Goal: Information Seeking & Learning: Learn about a topic

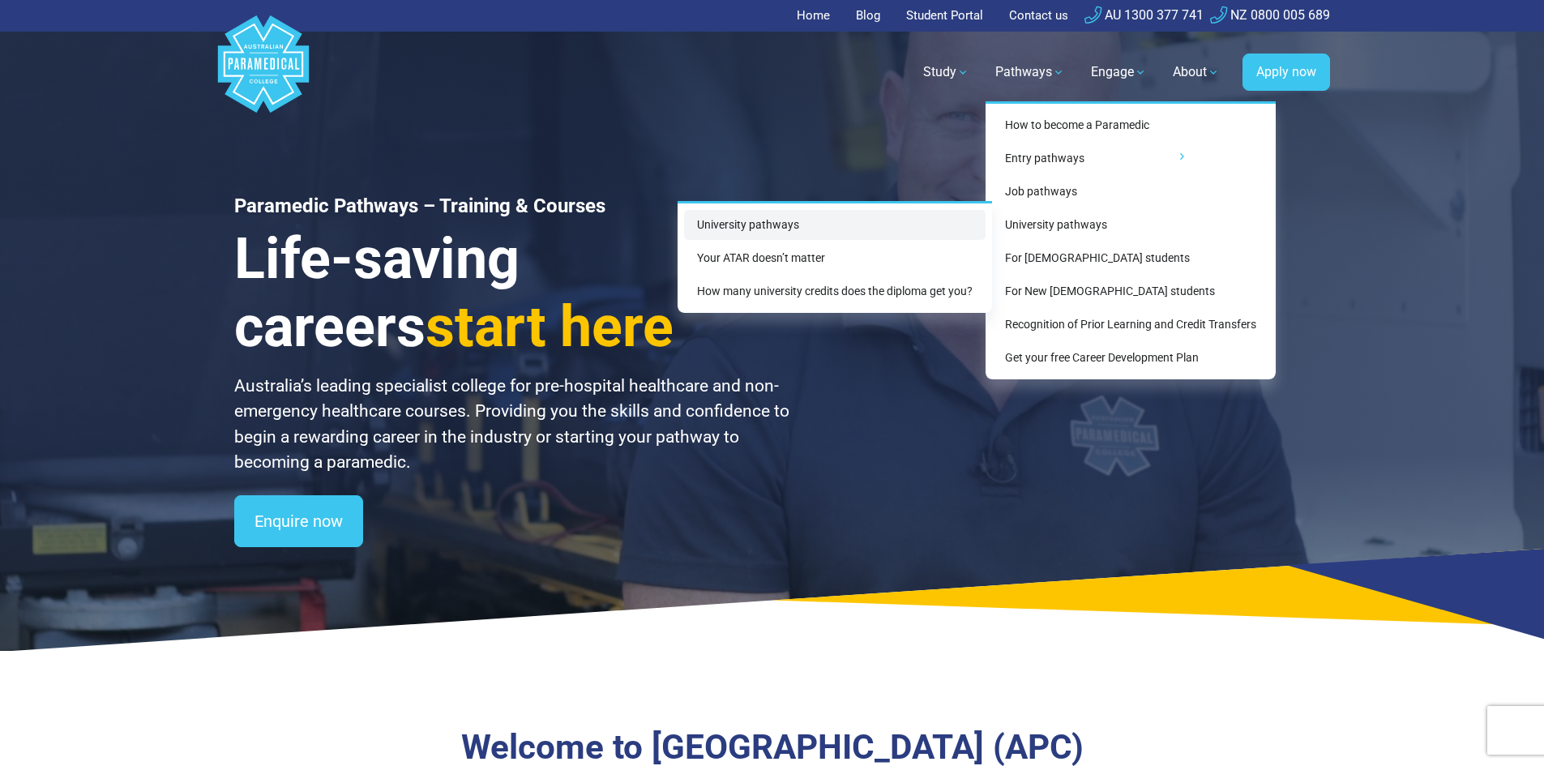
click at [728, 222] on link "University pathways" at bounding box center [835, 225] width 302 height 30
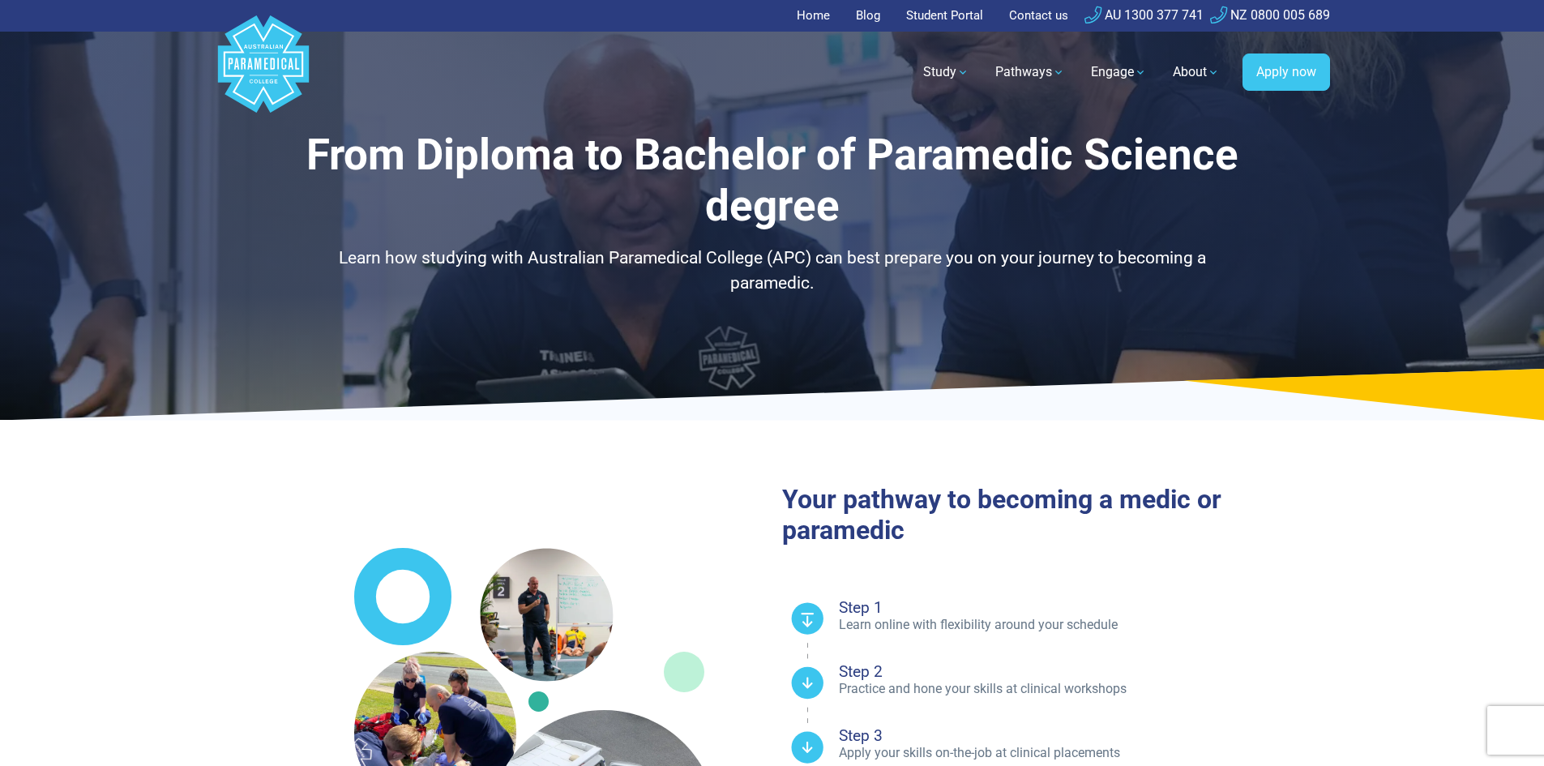
select select "**********"
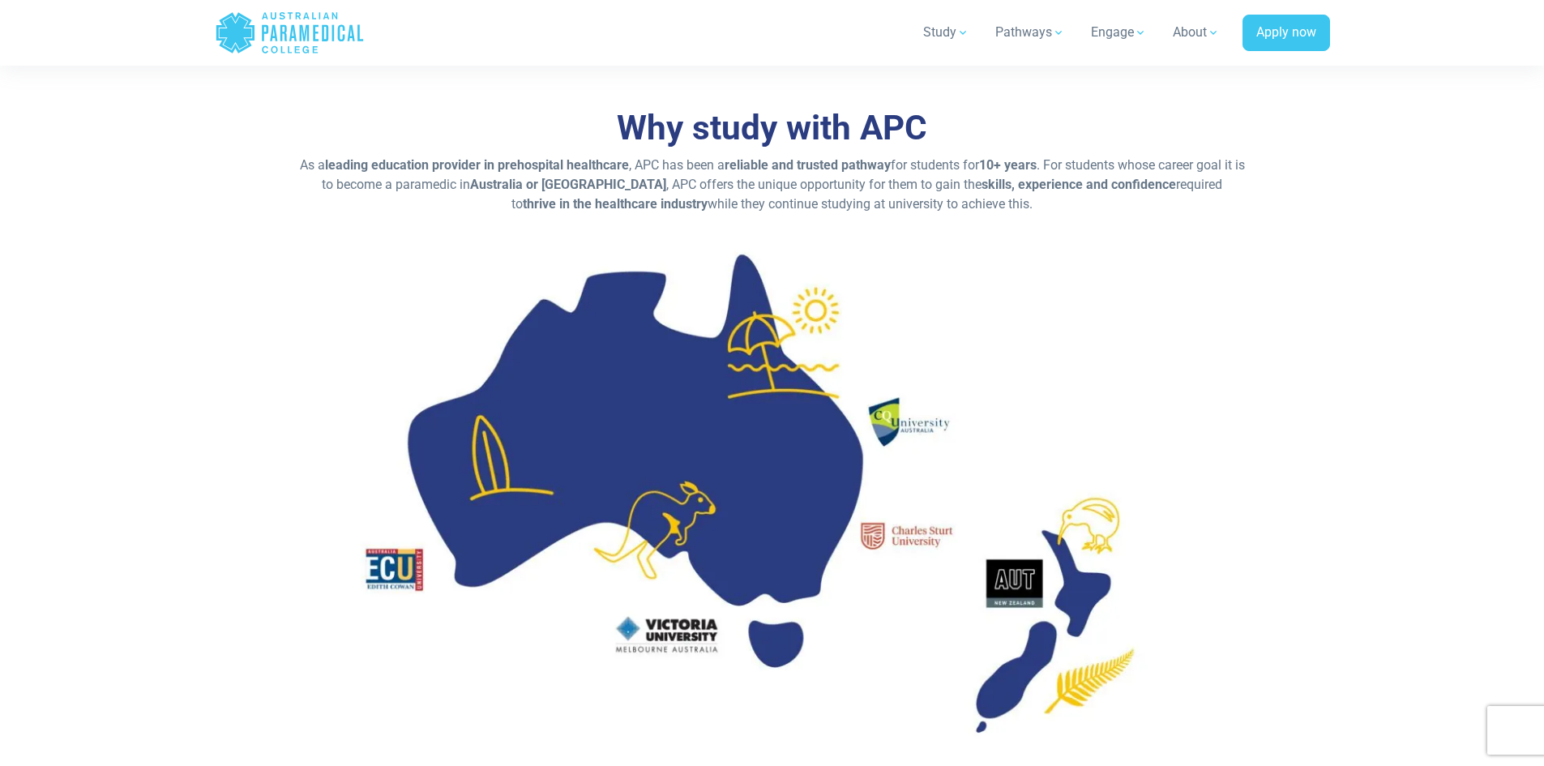
scroll to position [1945, 0]
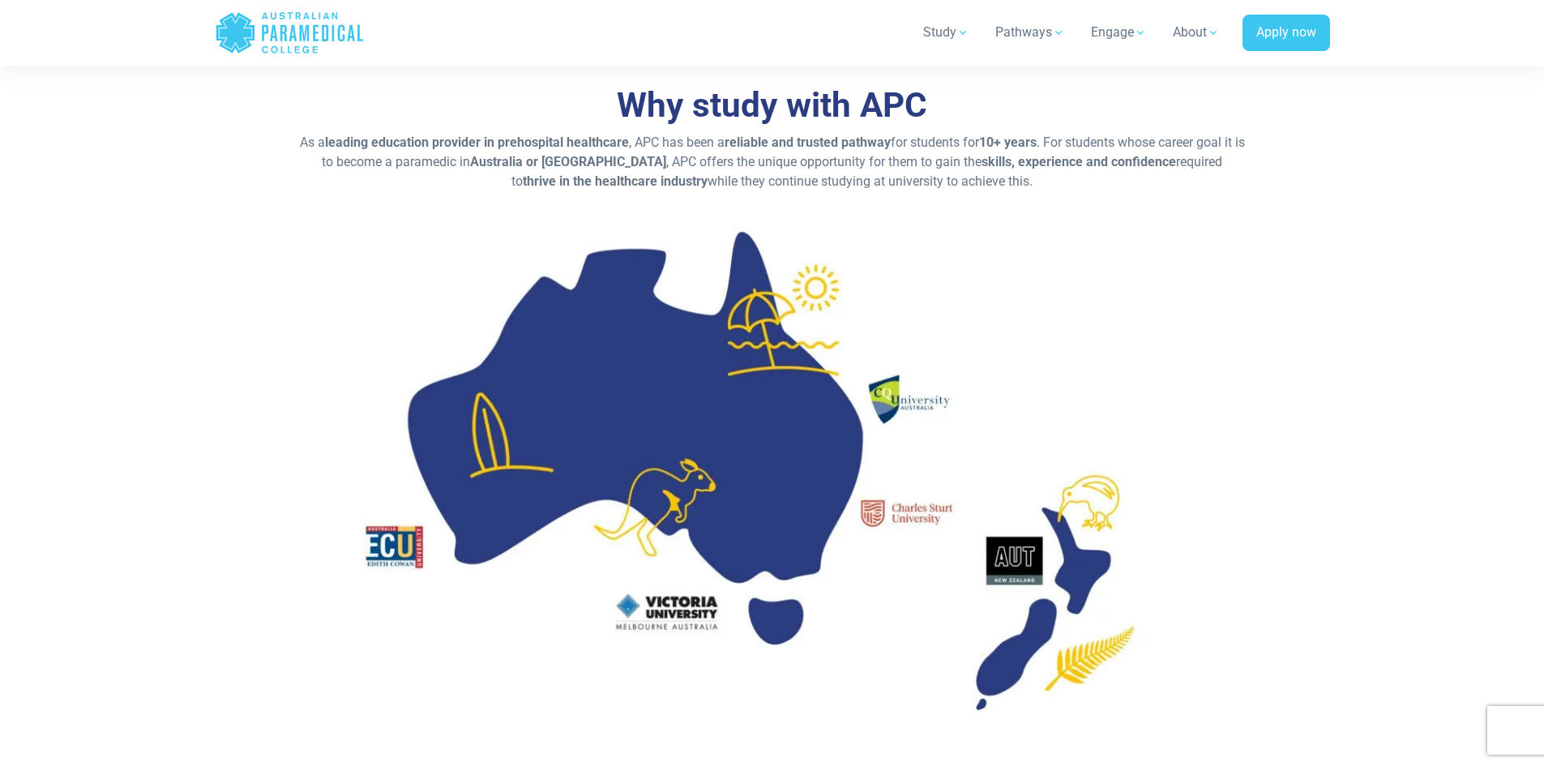
click at [395, 548] on img at bounding box center [772, 470] width 948 height 533
